Goal: Transaction & Acquisition: Purchase product/service

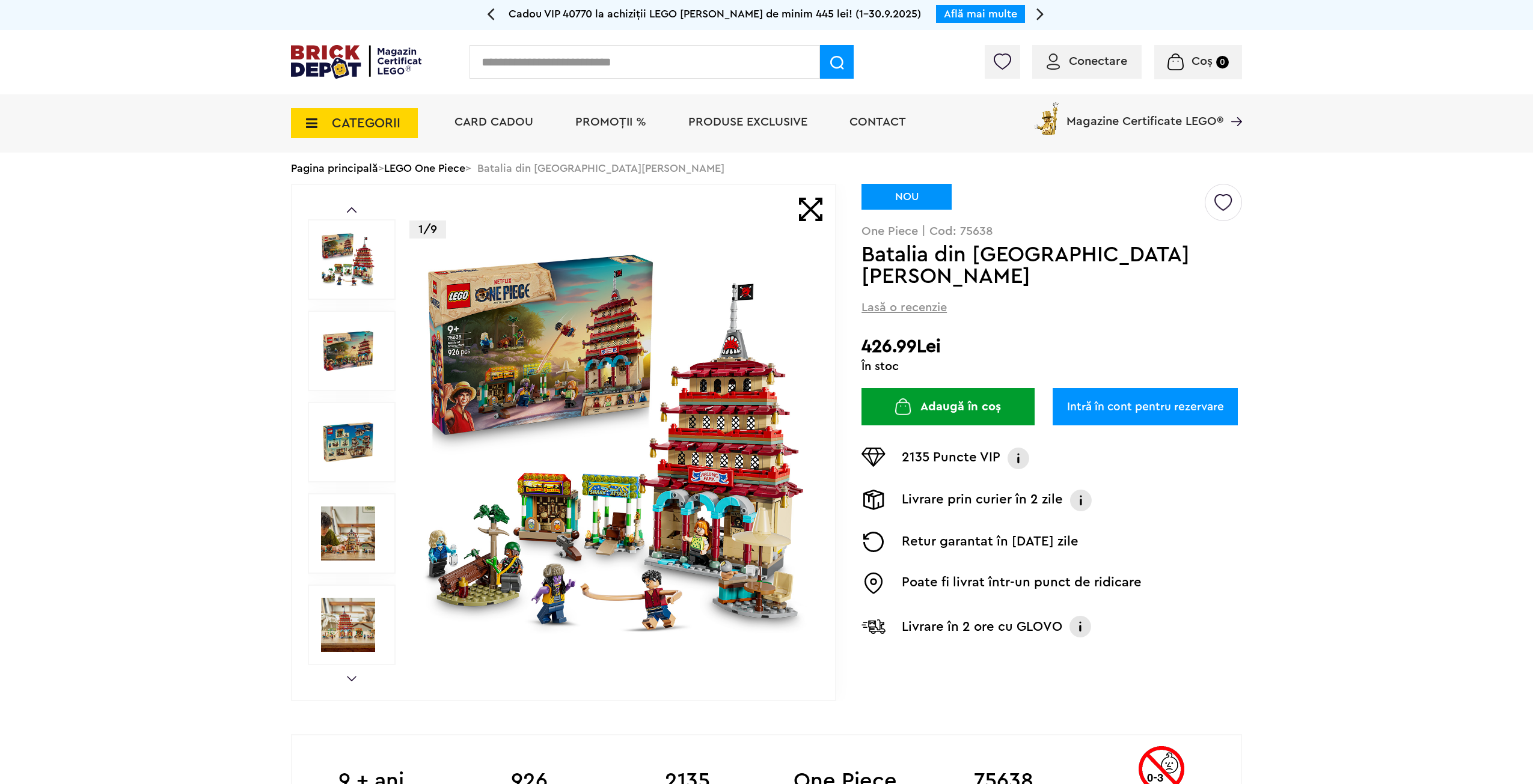
click at [448, 167] on link "LEGO One Piece" at bounding box center [425, 169] width 81 height 11
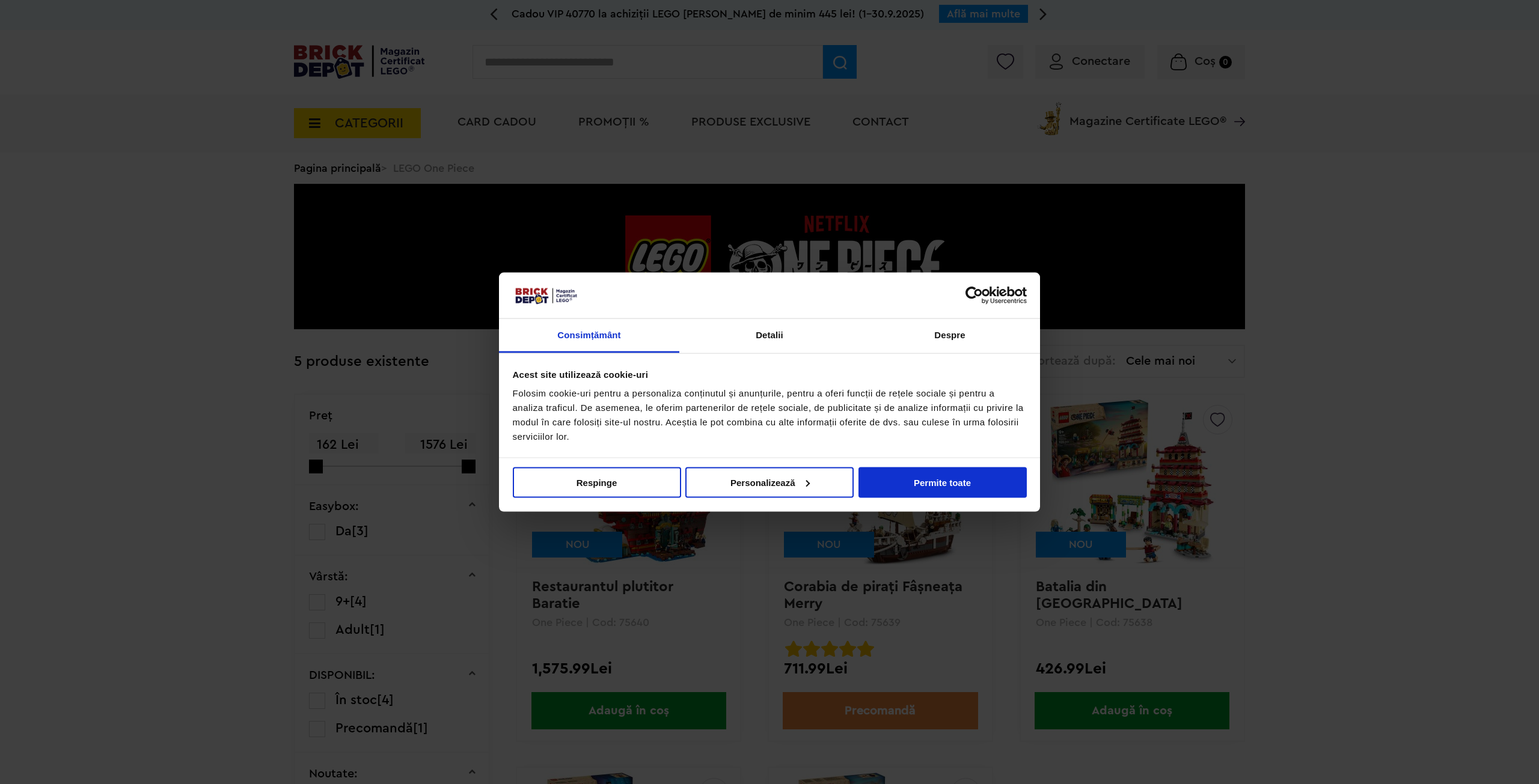
click at [958, 466] on div "Nu vindeți sau nu împărtășiți informațiile mele personale Respinge Permite sele…" at bounding box center [770, 484] width 541 height 54
click at [956, 480] on button "Permite toate" at bounding box center [942, 482] width 168 height 31
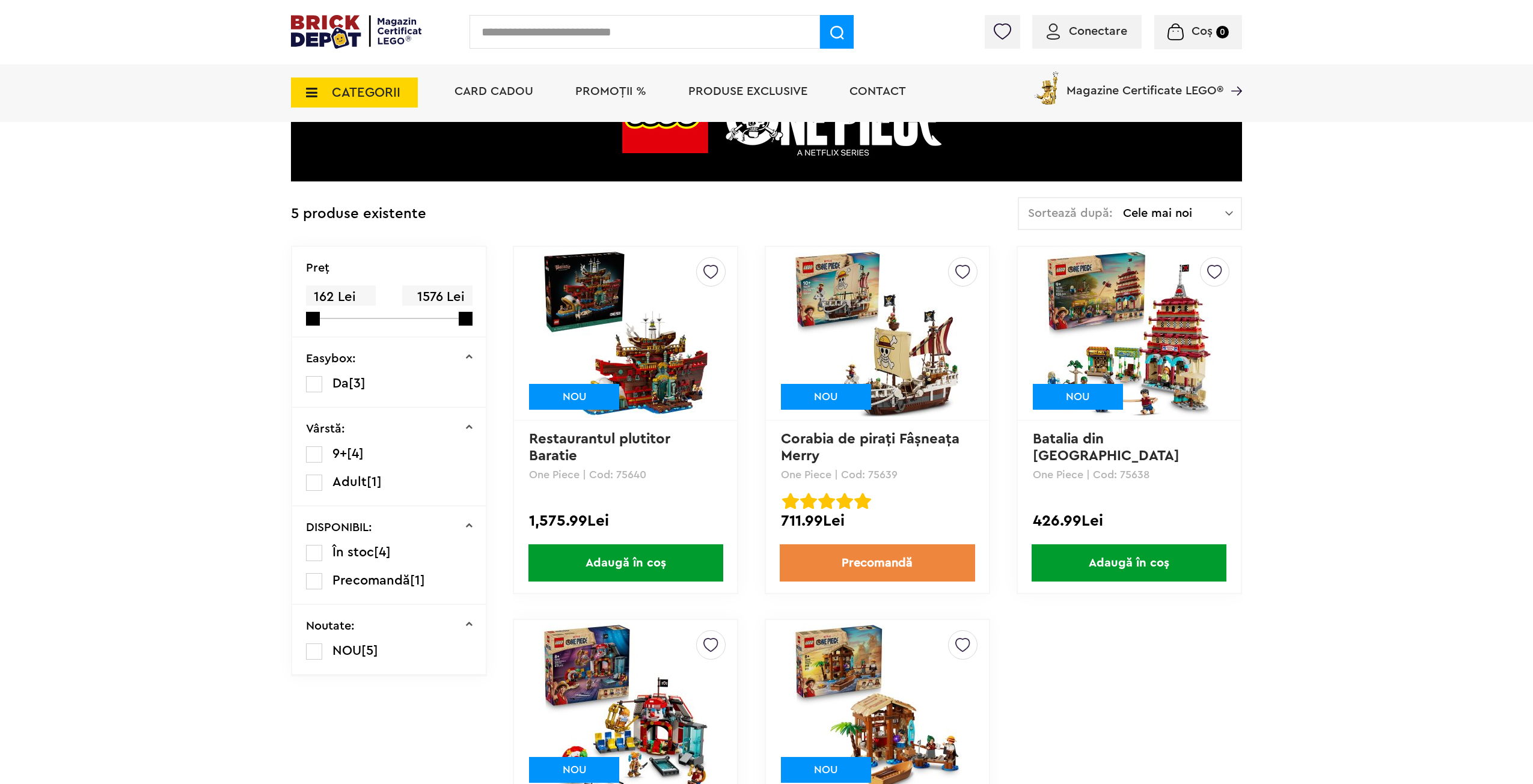
scroll to position [180, 0]
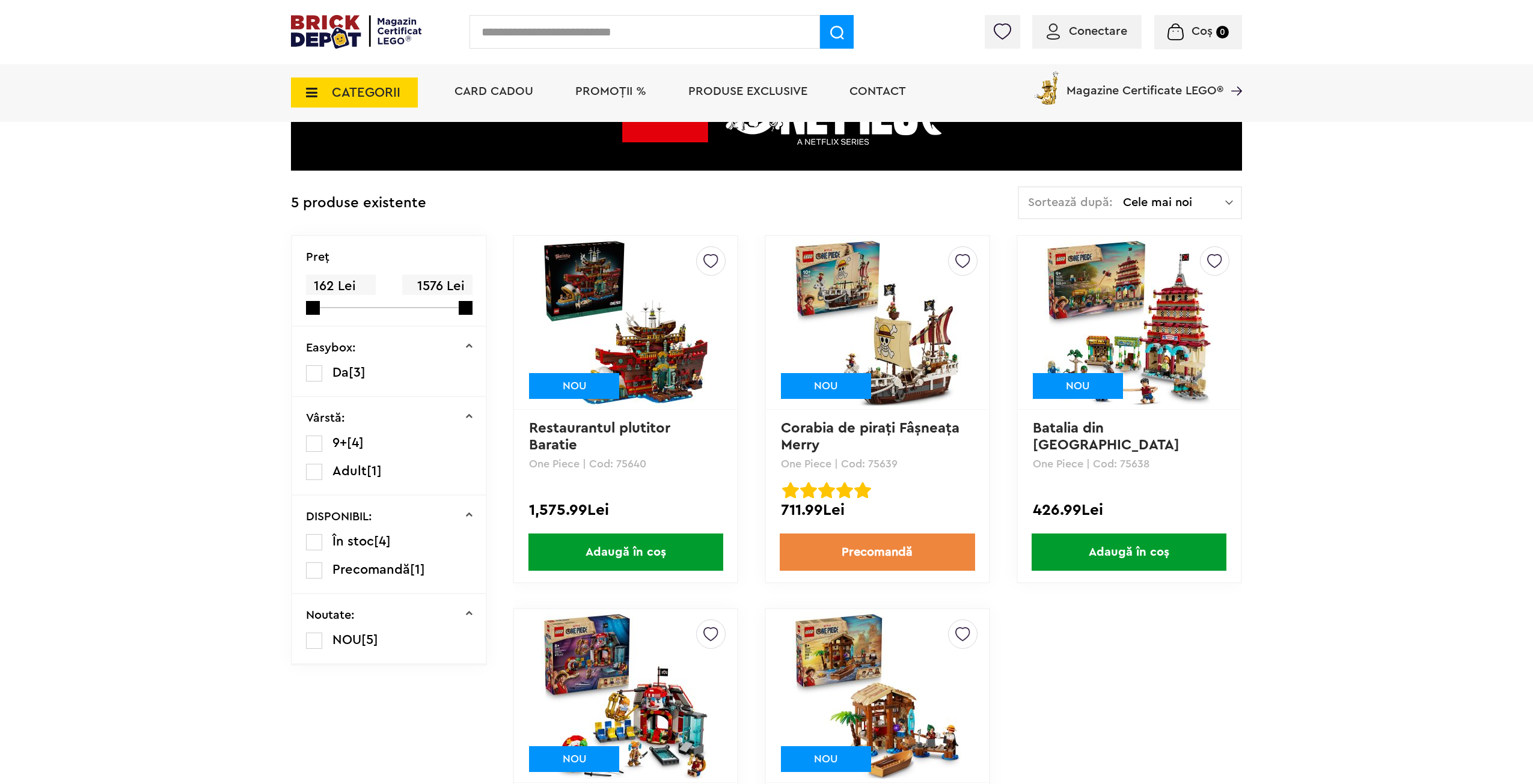
click at [895, 430] on link "Corabia de piraţi Fâşneaţa Merry" at bounding box center [872, 437] width 183 height 31
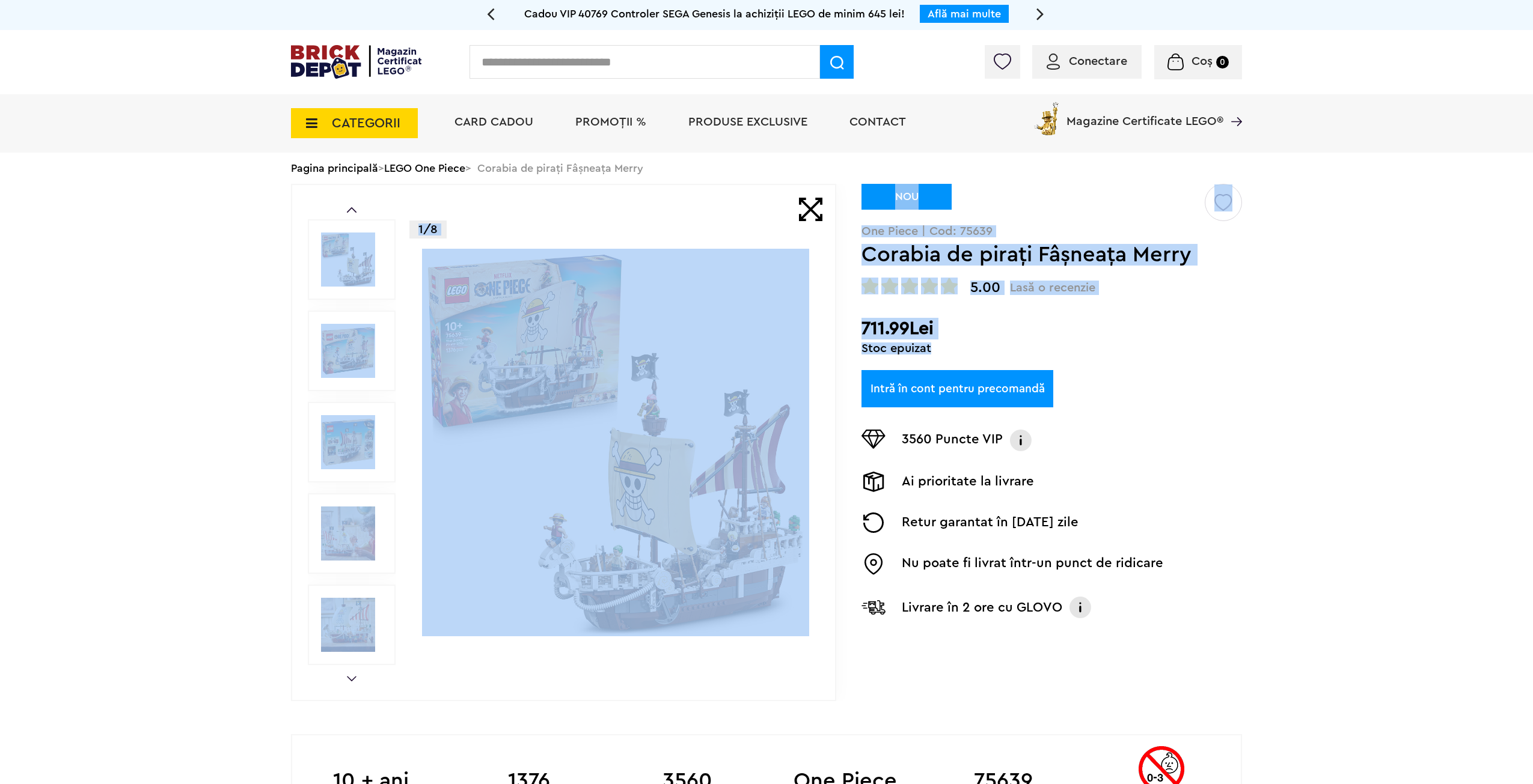
drag, startPoint x: 938, startPoint y: 351, endPoint x: 862, endPoint y: 326, distance: 80.0
click at [859, 326] on div "Prev Next 1/8 Creează o listă nouă NOU One Piece | Cod: 75639 Corabia de piraţi…" at bounding box center [766, 442] width 951 height 518
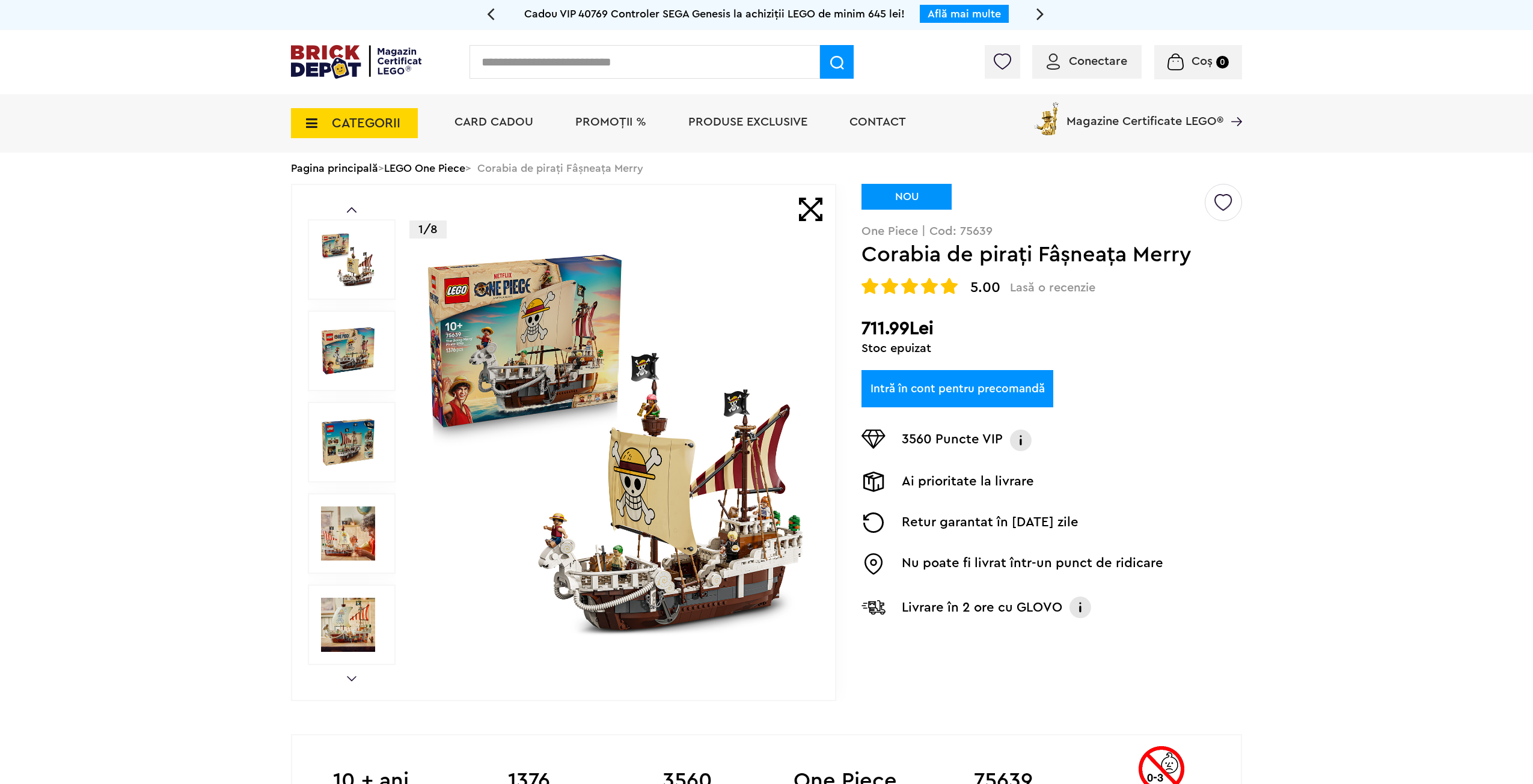
click at [967, 359] on div "Creează o listă nouă NOU One Piece | Cod: 75639 Corabia de piraţi Fâşneaţa Merr…" at bounding box center [1052, 410] width 380 height 453
drag, startPoint x: 348, startPoint y: 111, endPoint x: 342, endPoint y: 111, distance: 6.0
